Goal: Transaction & Acquisition: Download file/media

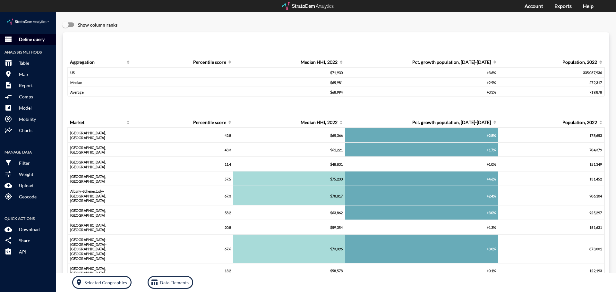
click button "storage Define query"
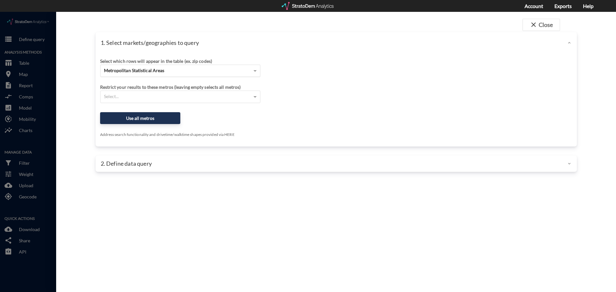
click span "Metropolitan Statistical Areas"
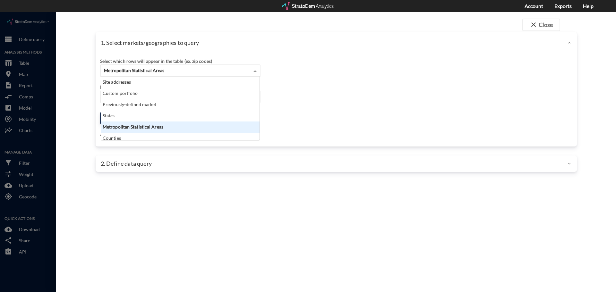
scroll to position [59, 155]
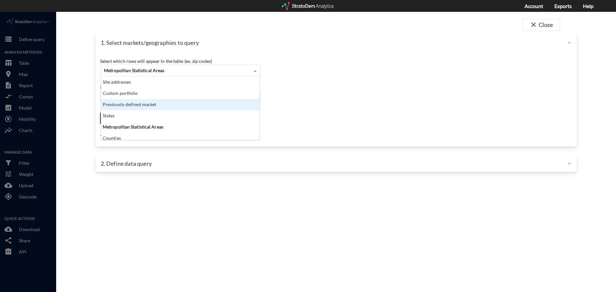
click div "Previously-defined market"
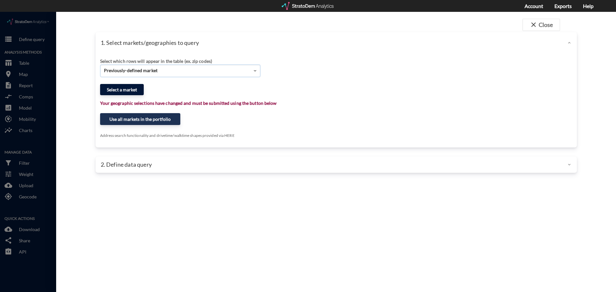
click button "Select a market"
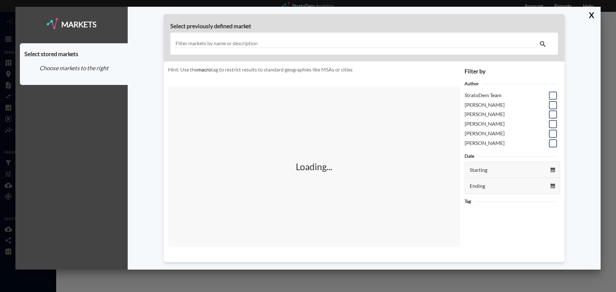
click at [214, 44] on input "text" at bounding box center [357, 43] width 364 height 9
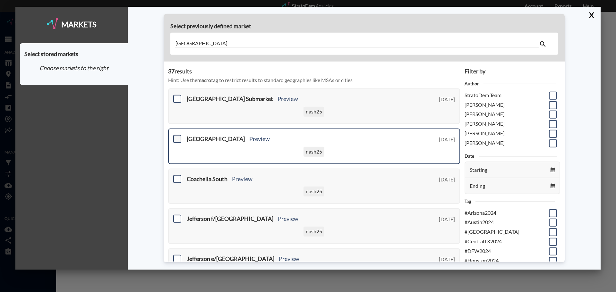
type input "[GEOGRAPHIC_DATA]"
click at [179, 139] on span at bounding box center [177, 139] width 8 height 8
click at [176, 136] on input "checkbox" at bounding box center [176, 136] width 0 height 0
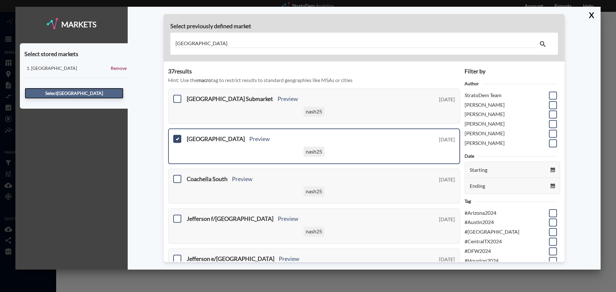
click at [95, 94] on button "Select [GEOGRAPHIC_DATA] [GEOGRAPHIC_DATA]" at bounding box center [74, 93] width 99 height 11
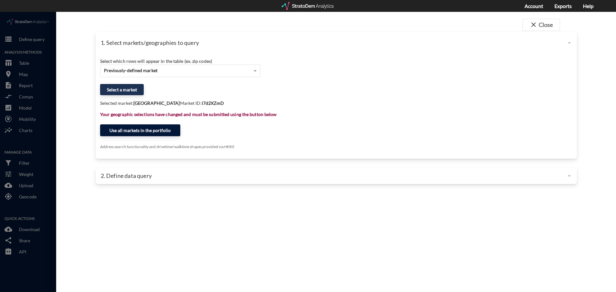
click button "Use all markets in the portfolio"
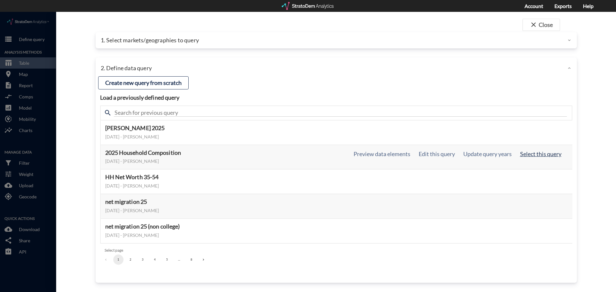
click button "Select this query"
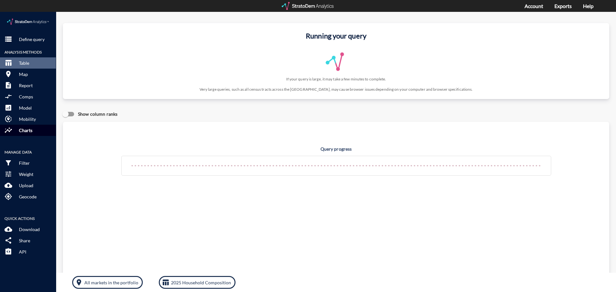
click button "insights Charts"
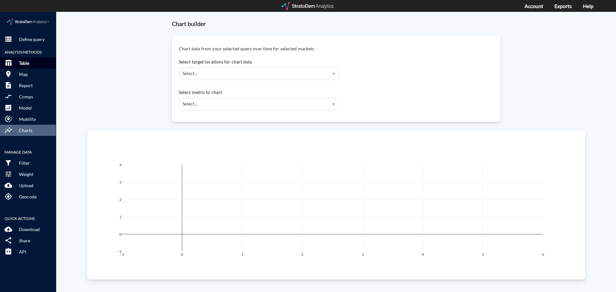
click p "Table"
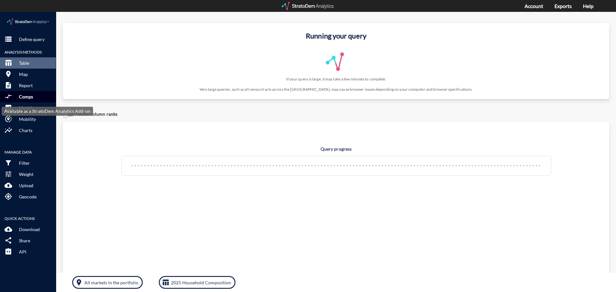
click p "Comps"
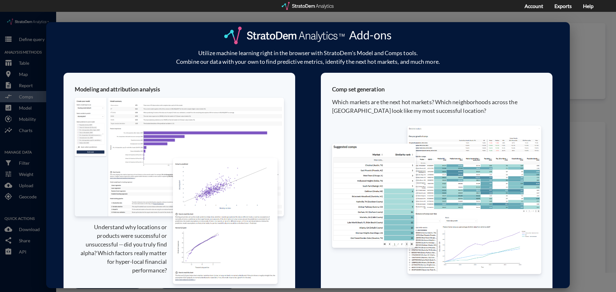
click div "Add-ons Utilize machine learning right in the browser with StratoDem's Model an…"
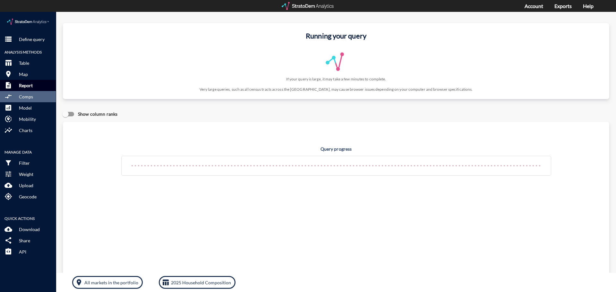
click p "Report"
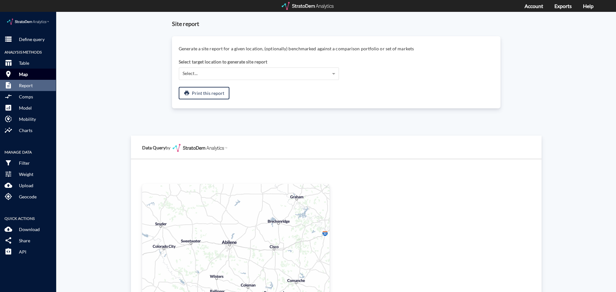
click button "room Map"
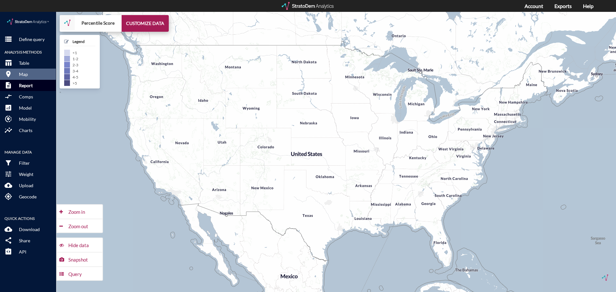
click p "Report"
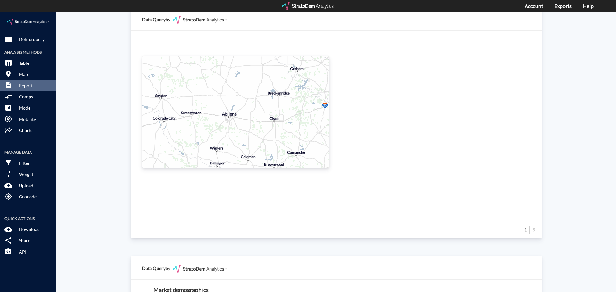
scroll to position [0, 0]
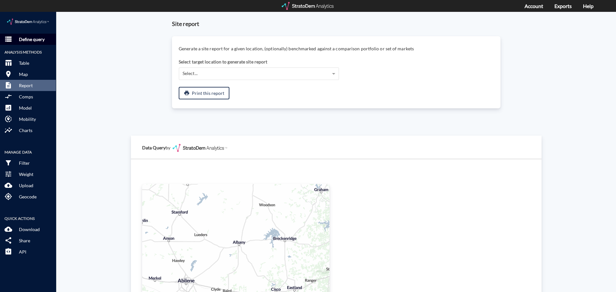
click button "storage Define query"
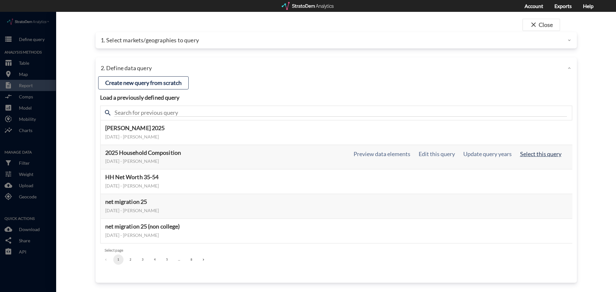
click button "Select this query"
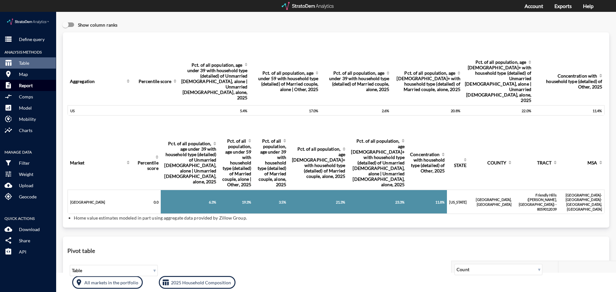
click button "description Report"
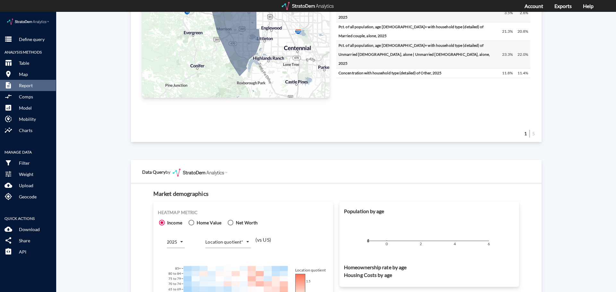
scroll to position [353, 0]
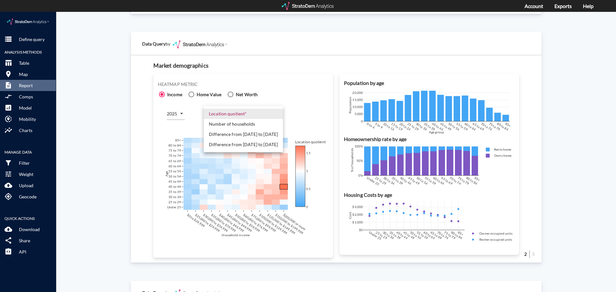
click body "/vantagepoint/us/-1 storage Define query Analysis Methods table_chart Table roo…"
click li "Difference from [DATE] to [DATE]"
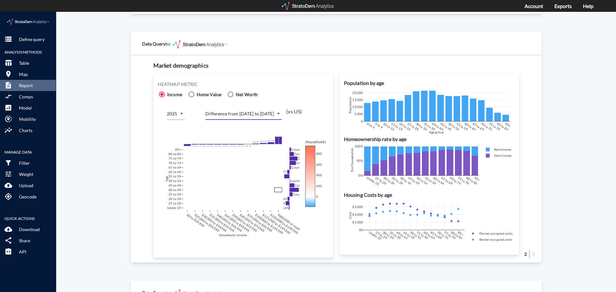
click body "/vantagepoint/us/-1 storage Define query Analysis Methods table_chart Table roo…"
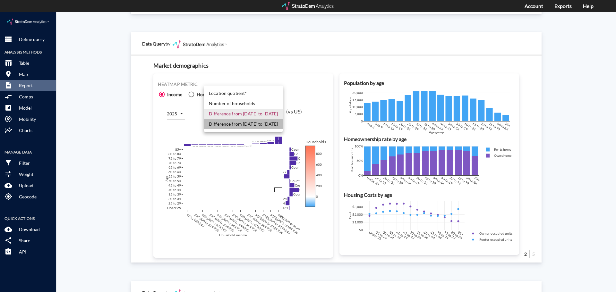
click li "Difference from [DATE] to [DATE]"
type input "COUNT_DIFF_FUTURE"
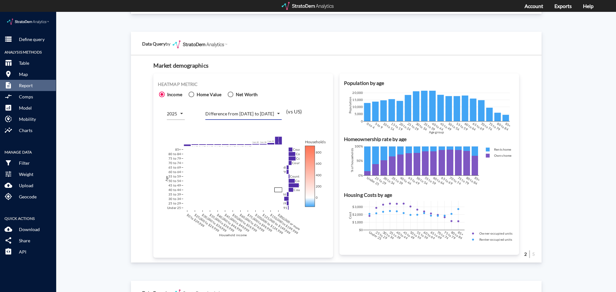
click body "/vantagepoint/us/-1 storage Define query Analysis Methods table_chart Table roo…"
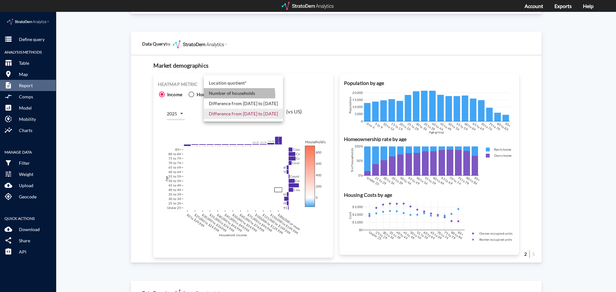
click li "Number of households"
type input "COUNT"
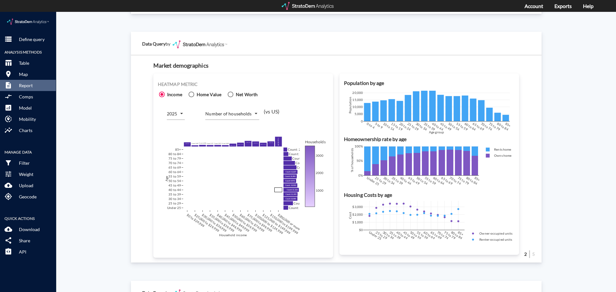
click div "Heatmap metric Income Home Value Net Worth 2025 2025 Number of households COUNT…"
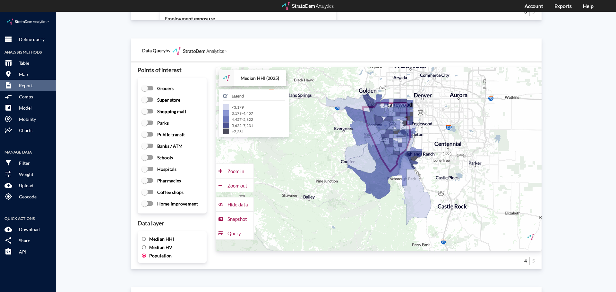
scroll to position [834, 0]
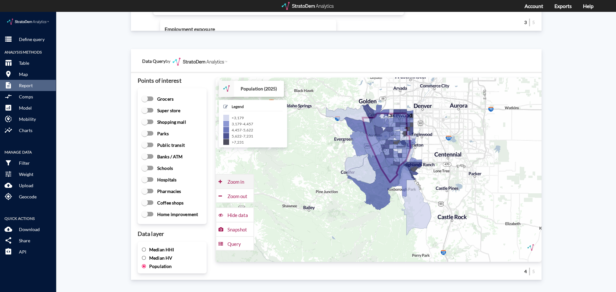
click div "Zoom in"
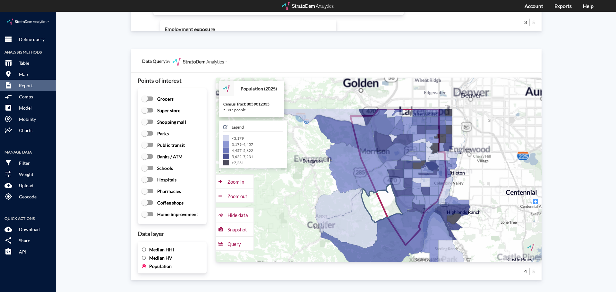
drag, startPoint x: 377, startPoint y: 147, endPoint x: 382, endPoint y: 199, distance: 52.5
click icon
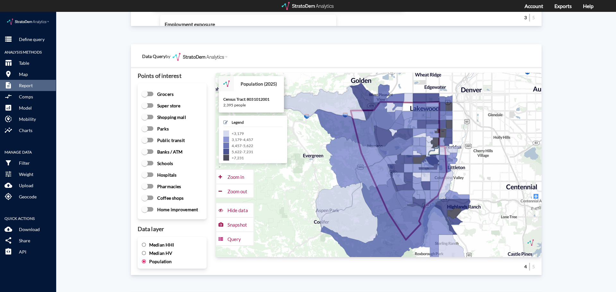
scroll to position [866, 0]
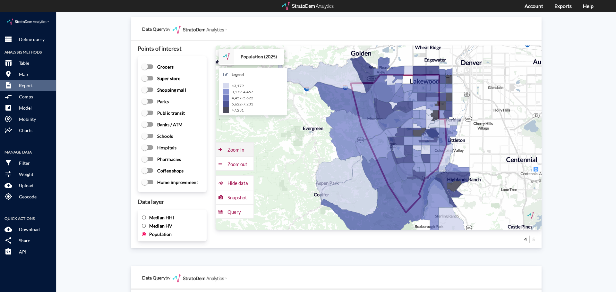
click div "Zoom in"
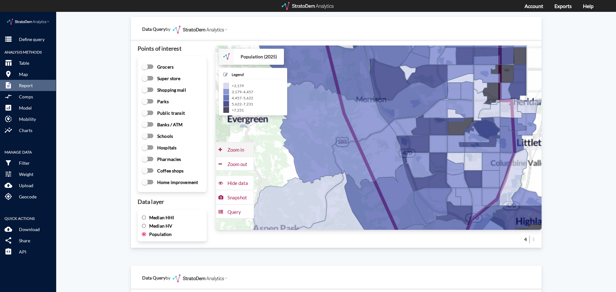
click div "Zoom in"
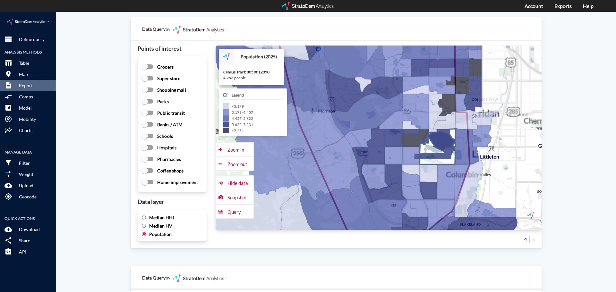
drag, startPoint x: 466, startPoint y: 129, endPoint x: 421, endPoint y: 141, distance: 47.2
click icon
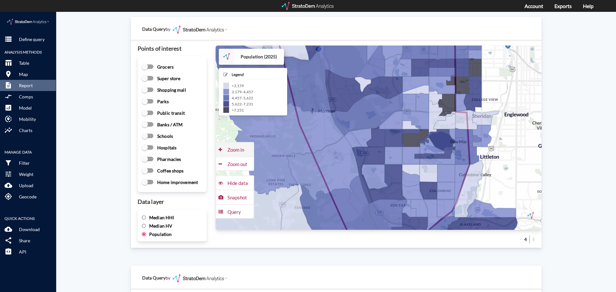
click div "Zoom in"
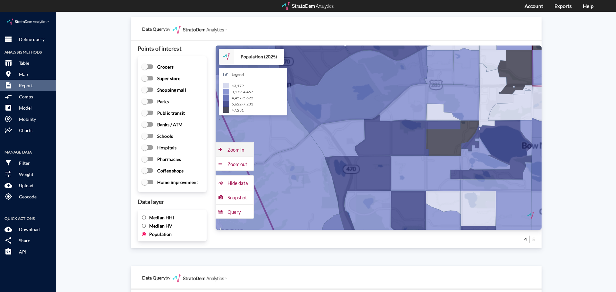
click div "Zoom in"
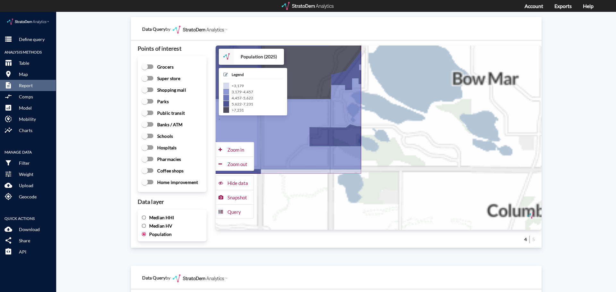
drag, startPoint x: 475, startPoint y: 179, endPoint x: 259, endPoint y: 102, distance: 230.0
click div "+ − Population (2025) CUSTOMIZE DATA Legend < 3,179 3,179 - 4,457 4,457 - 5,622…"
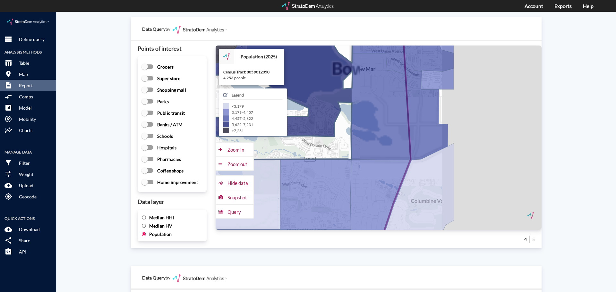
drag, startPoint x: 464, startPoint y: 144, endPoint x: 342, endPoint y: 134, distance: 122.0
click icon
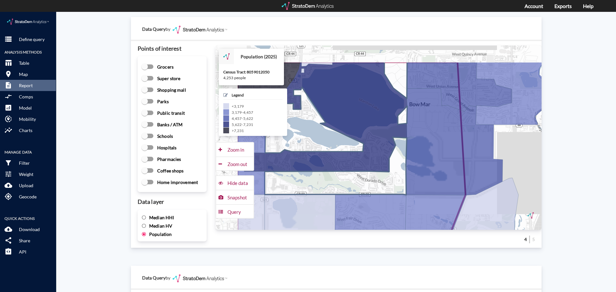
drag, startPoint x: 336, startPoint y: 129, endPoint x: 391, endPoint y: 166, distance: 66.3
click icon
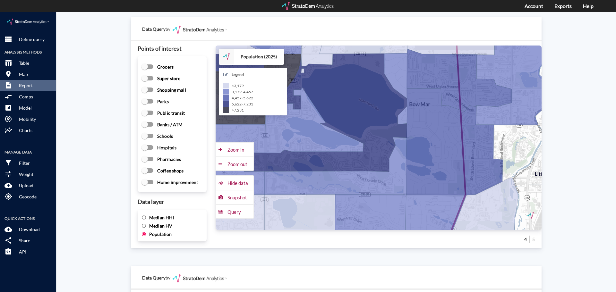
click input "Median HHI"
radio input "true"
radio input "false"
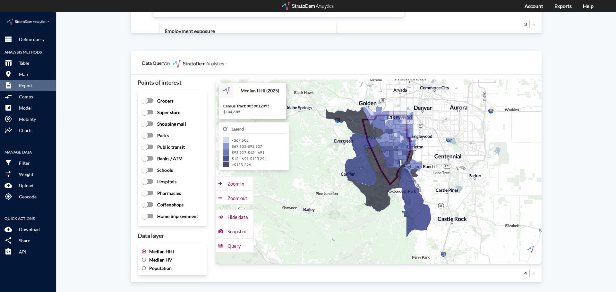
scroll to position [834, 0]
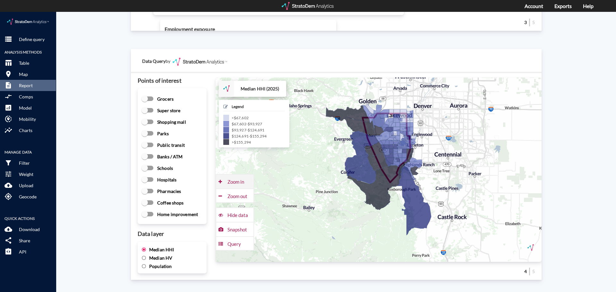
click div "Zoom in"
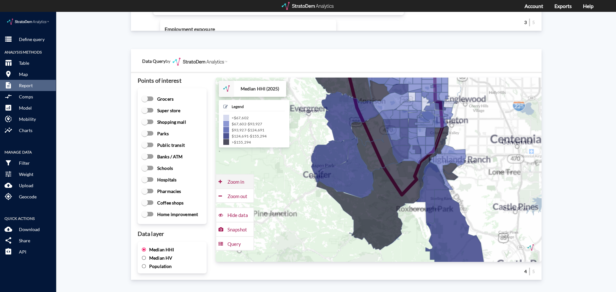
click div "Zoom in"
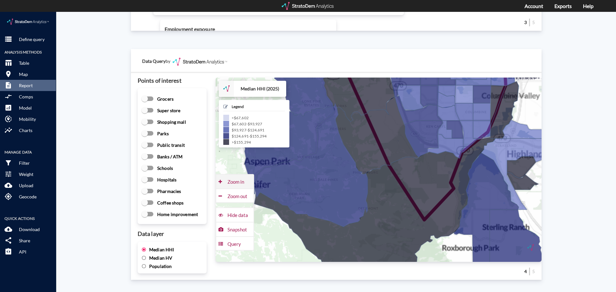
click div "Zoom in"
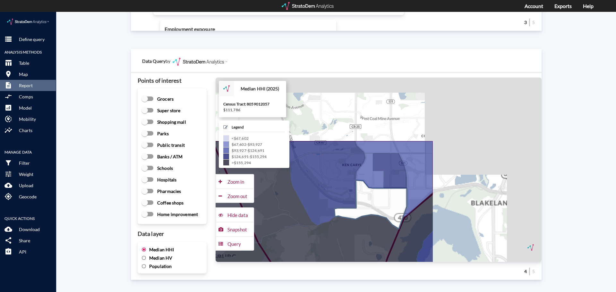
drag, startPoint x: 504, startPoint y: 111, endPoint x: 361, endPoint y: 194, distance: 165.4
click icon
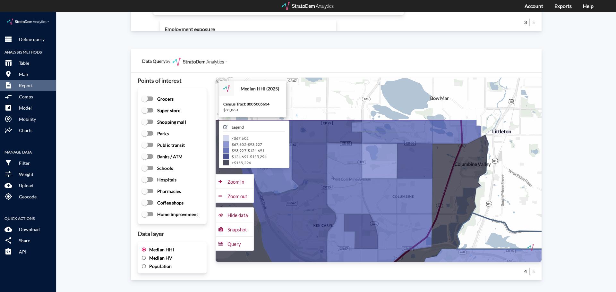
drag, startPoint x: 497, startPoint y: 152, endPoint x: 468, endPoint y: 213, distance: 67.9
click icon
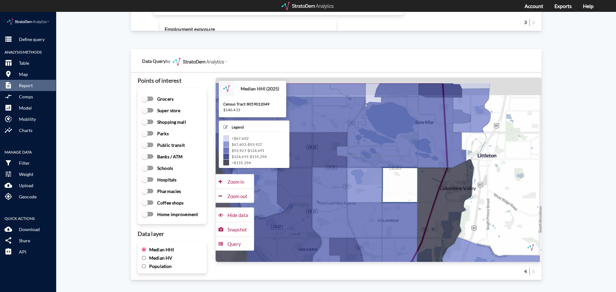
drag, startPoint x: 424, startPoint y: 142, endPoint x: 407, endPoint y: 168, distance: 31.0
click icon
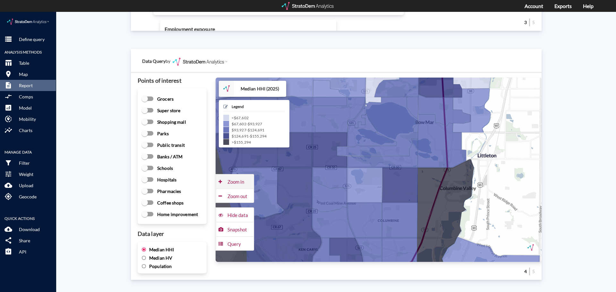
click div "Zoom in"
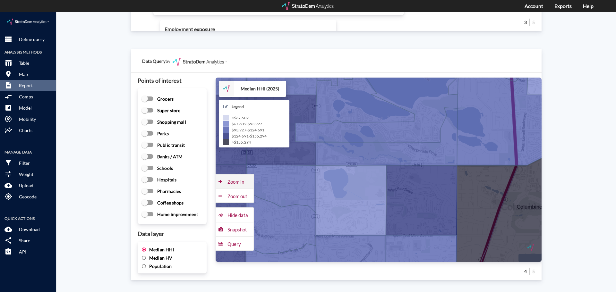
click div "Zoom in"
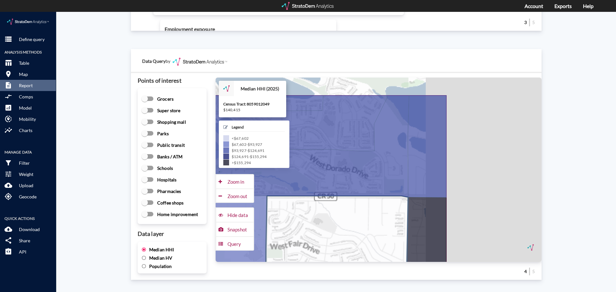
drag, startPoint x: 491, startPoint y: 158, endPoint x: 362, endPoint y: 195, distance: 134.2
click icon
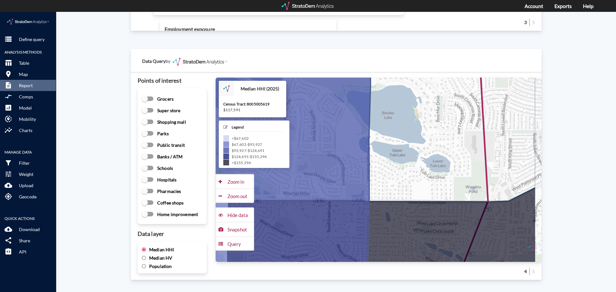
drag, startPoint x: 459, startPoint y: 173, endPoint x: 418, endPoint y: 177, distance: 41.6
click icon
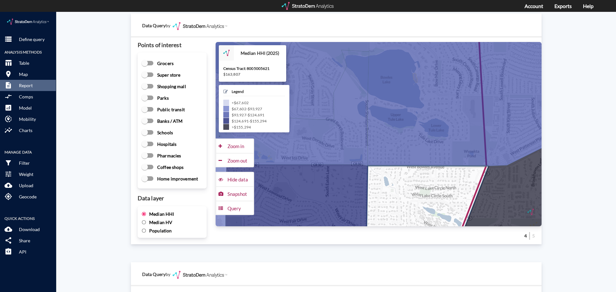
scroll to position [866, 0]
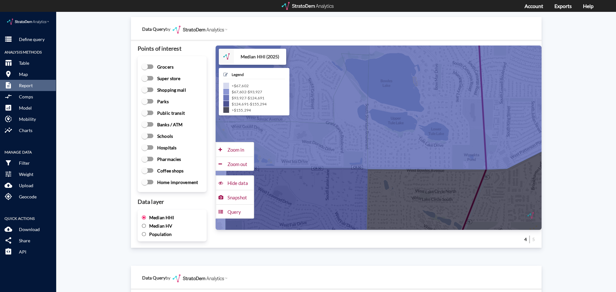
click input "Median HV"
radio input "true"
radio input "false"
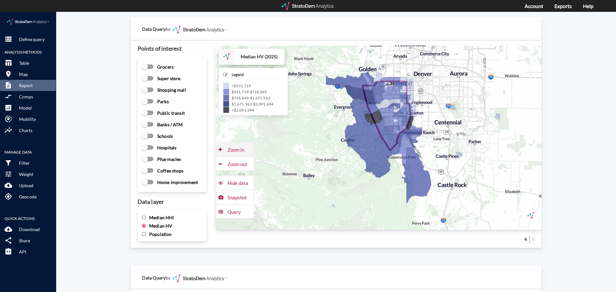
click div "Zoom in"
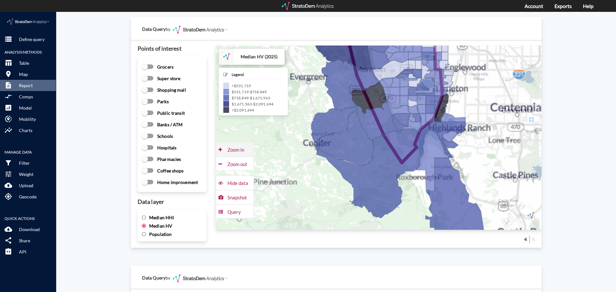
click div "Zoom in"
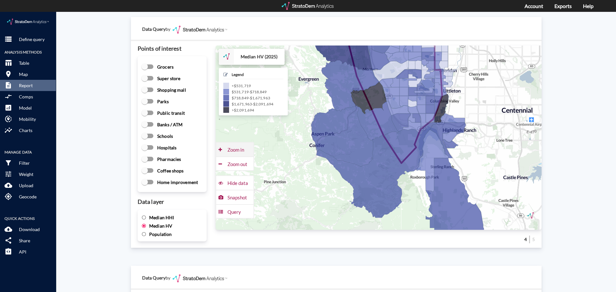
click div "Zoom in"
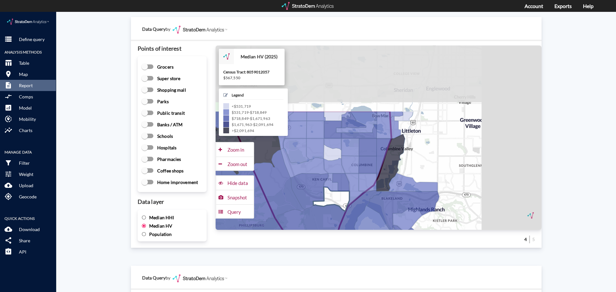
drag, startPoint x: 439, startPoint y: 107, endPoint x: 321, endPoint y: 194, distance: 147.5
click icon
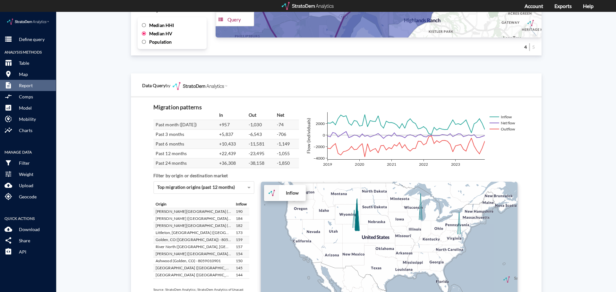
scroll to position [1085, 0]
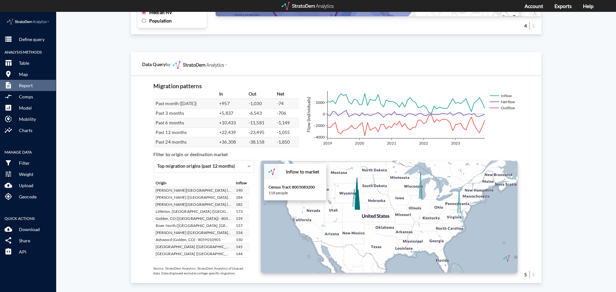
click icon
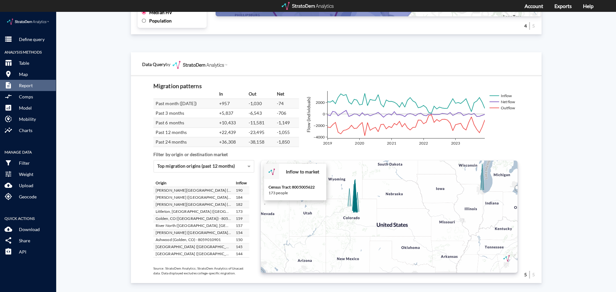
click icon
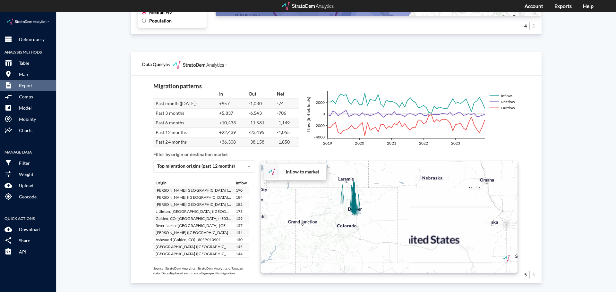
click icon
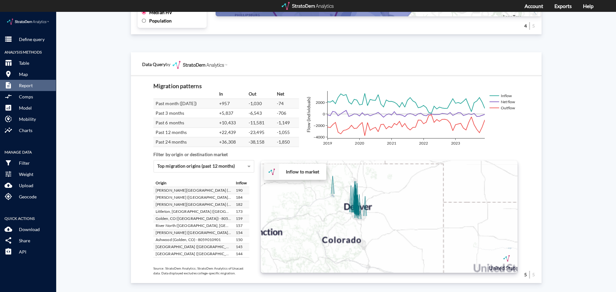
click div "+ − Inflow to market CUSTOMIZE DATA Draw a polygon Draw a rectangle Draw a mark…"
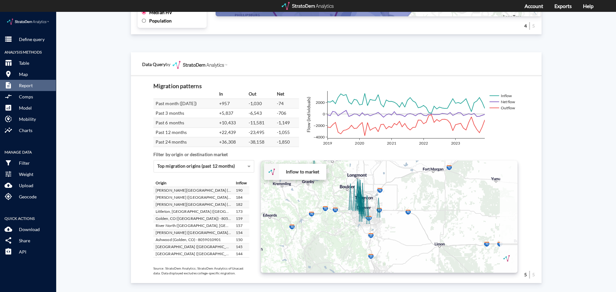
click div "+ − Inflow to market CUSTOMIZE DATA Draw a polygon Draw a rectangle Draw a mark…"
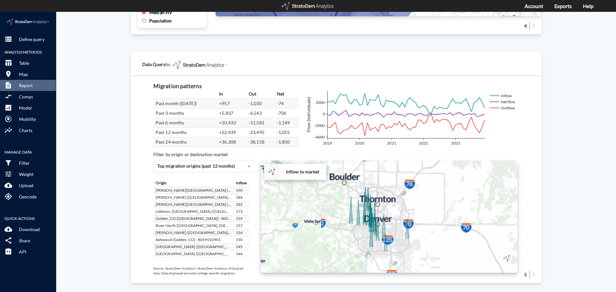
drag, startPoint x: 351, startPoint y: 203, endPoint x: 354, endPoint y: 218, distance: 15.6
click div "+ − Inflow to market CUSTOMIZE DATA Draw a polygon Draw a rectangle Draw a mark…"
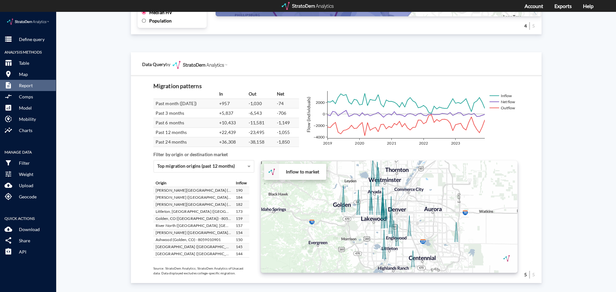
drag, startPoint x: 361, startPoint y: 220, endPoint x: 369, endPoint y: 220, distance: 7.7
click div "+ − Inflow to market CUSTOMIZE DATA Draw a polygon Draw a rectangle Draw a mark…"
click div "Site report Generate a site report for a given location, (optionally) benchmark…"
click div "Migration patterns In Out Net Past month ([DATE]) +957 -1,030 -74 Past 3 months…"
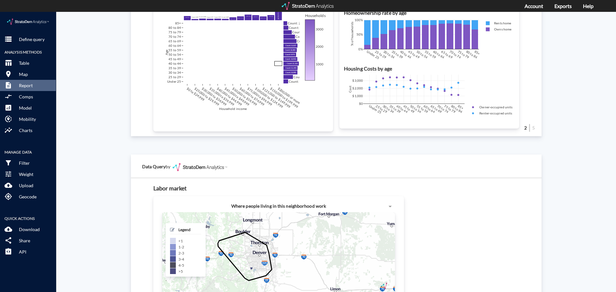
scroll to position [604, 0]
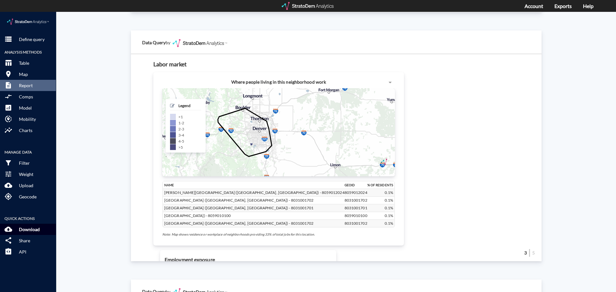
click p "Download"
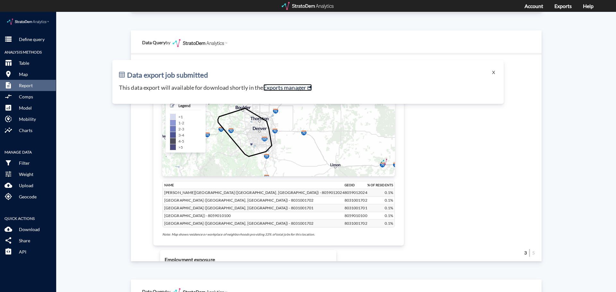
click link "Exports manager"
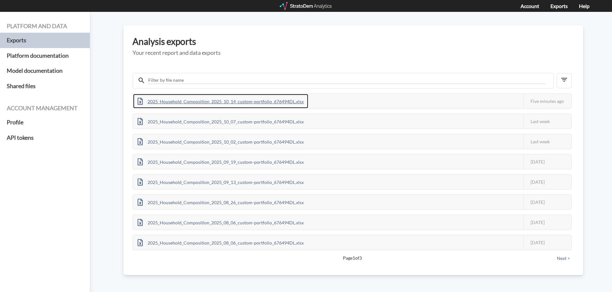
click at [268, 101] on div "2025_Household_Composition_2025_10_14_custom-portfolio_676494DL.xlsx" at bounding box center [220, 101] width 175 height 14
